Goal: Task Accomplishment & Management: Use online tool/utility

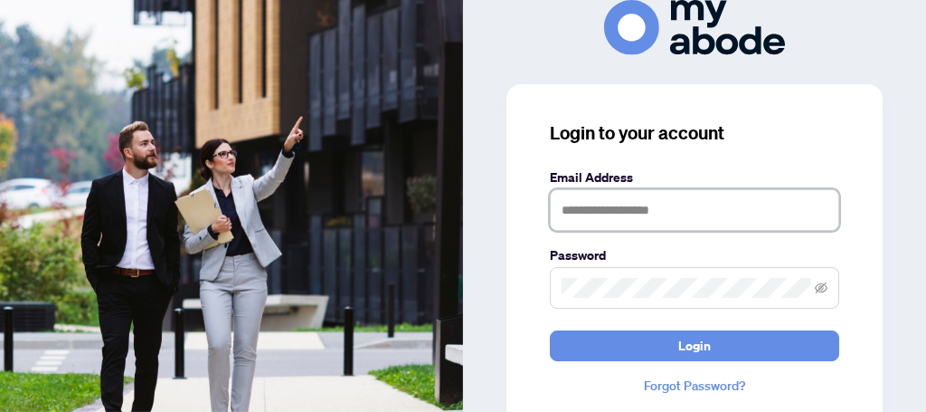
click at [691, 205] on input "text" at bounding box center [694, 210] width 289 height 42
type input "**********"
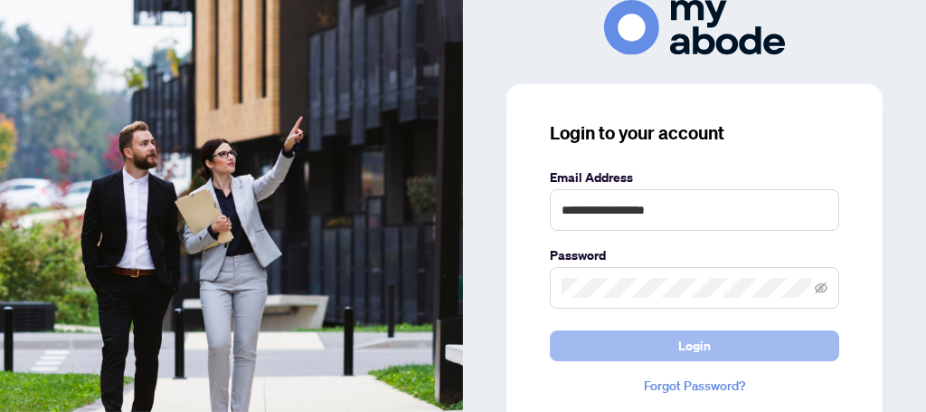
click at [702, 343] on span "Login" at bounding box center [694, 345] width 33 height 29
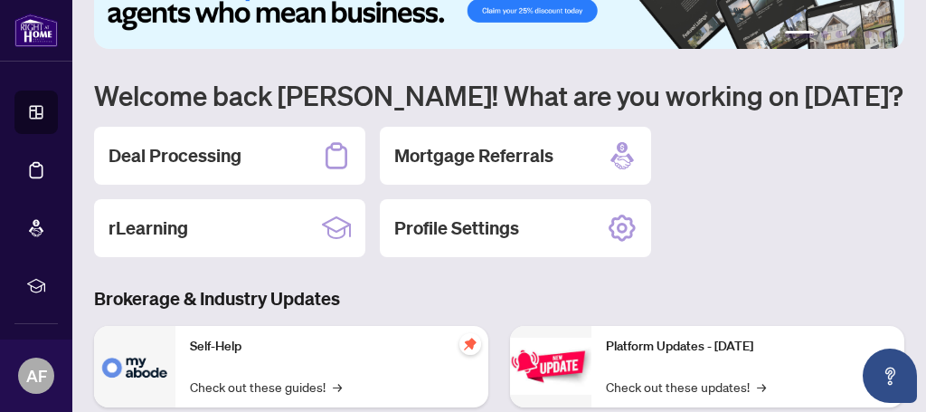
scroll to position [60, 0]
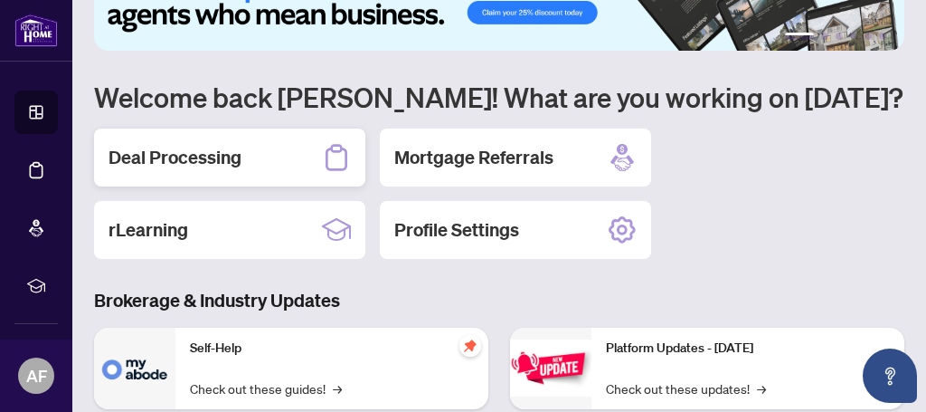
click at [200, 155] on h2 "Deal Processing" at bounding box center [175, 157] width 133 height 25
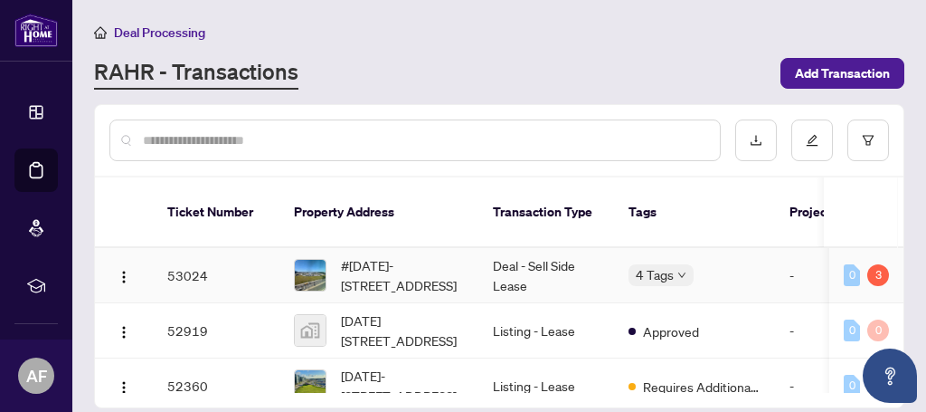
scroll to position [67, 0]
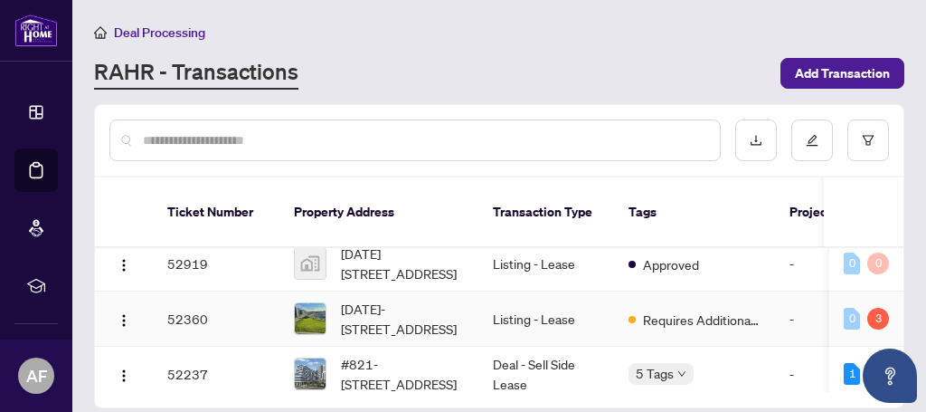
click at [470, 314] on td "1521-2485 Eglinton Ave W Ave, Mississauga, Ontario L5M 2T1, Canada" at bounding box center [378, 318] width 199 height 55
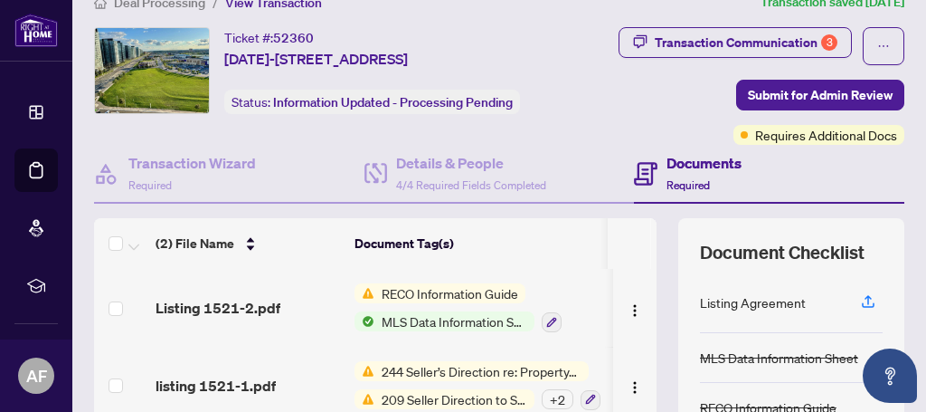
scroll to position [26, 0]
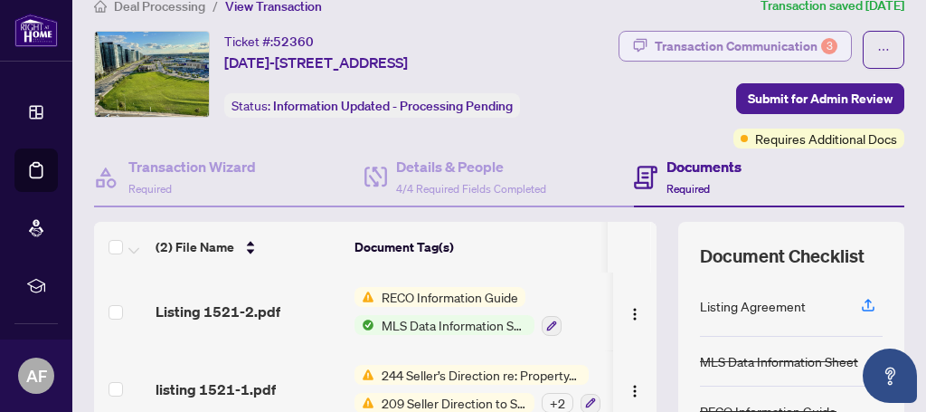
click at [770, 44] on div "Transaction Communication 3" at bounding box center [746, 46] width 183 height 29
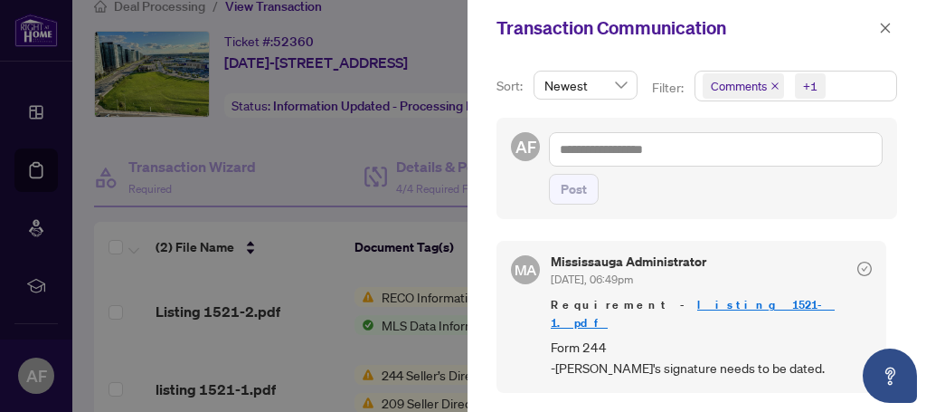
scroll to position [4, 0]
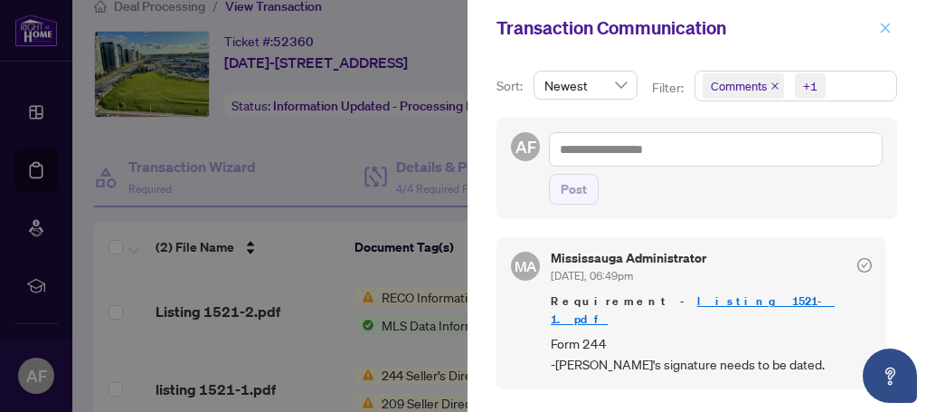
click at [885, 28] on icon "close" at bounding box center [886, 28] width 10 height 10
